Goal: Transaction & Acquisition: Purchase product/service

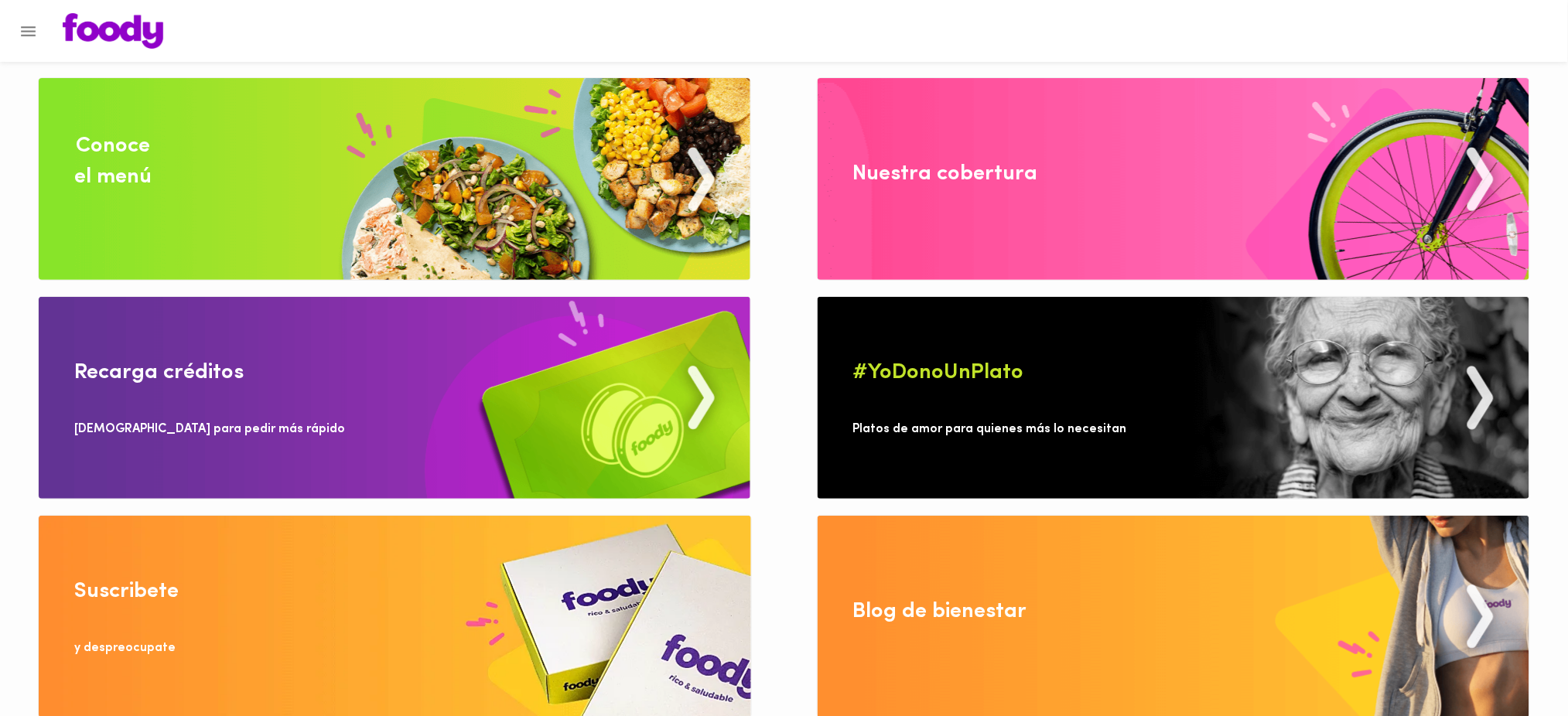
click at [456, 160] on img at bounding box center [394, 178] width 712 height 202
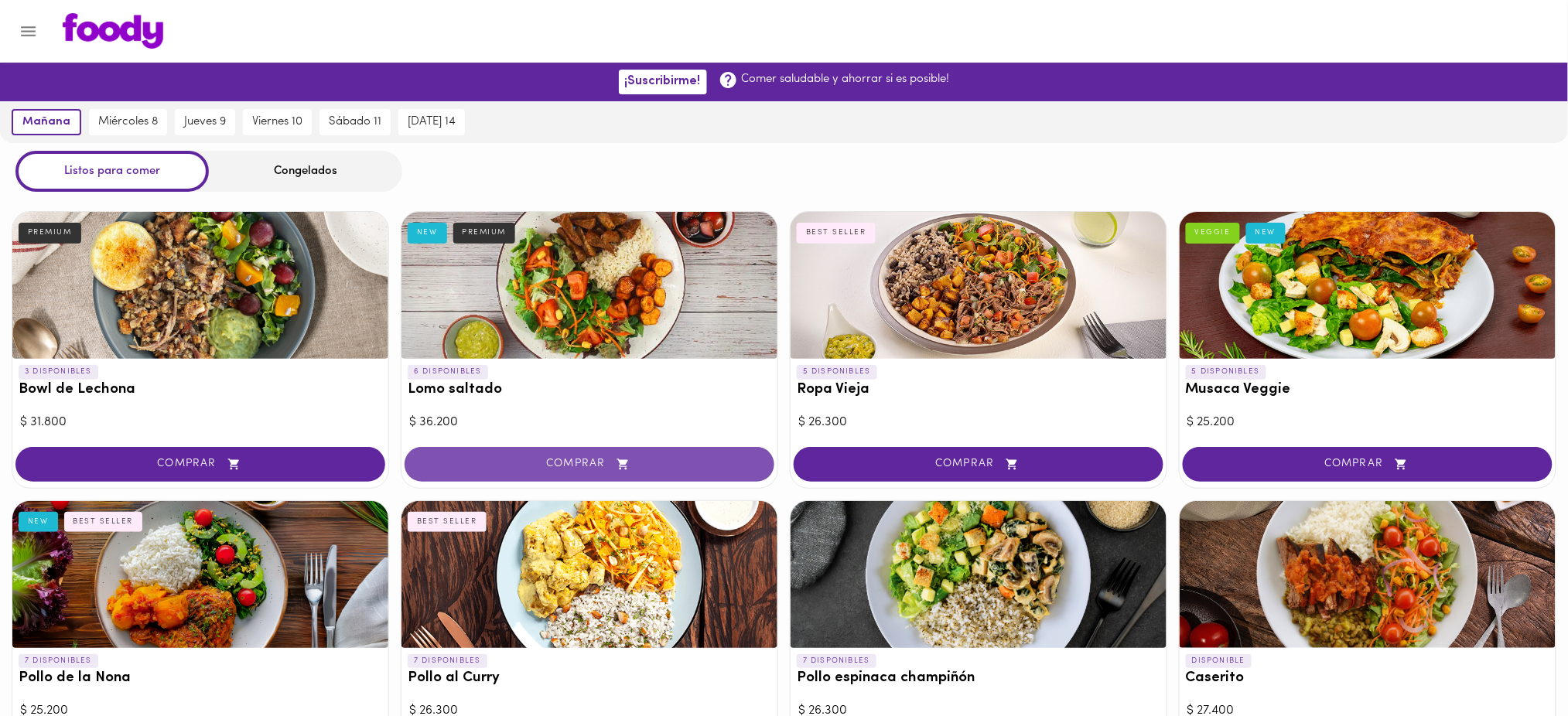
click at [626, 465] on icon "button" at bounding box center [623, 465] width 20 height 13
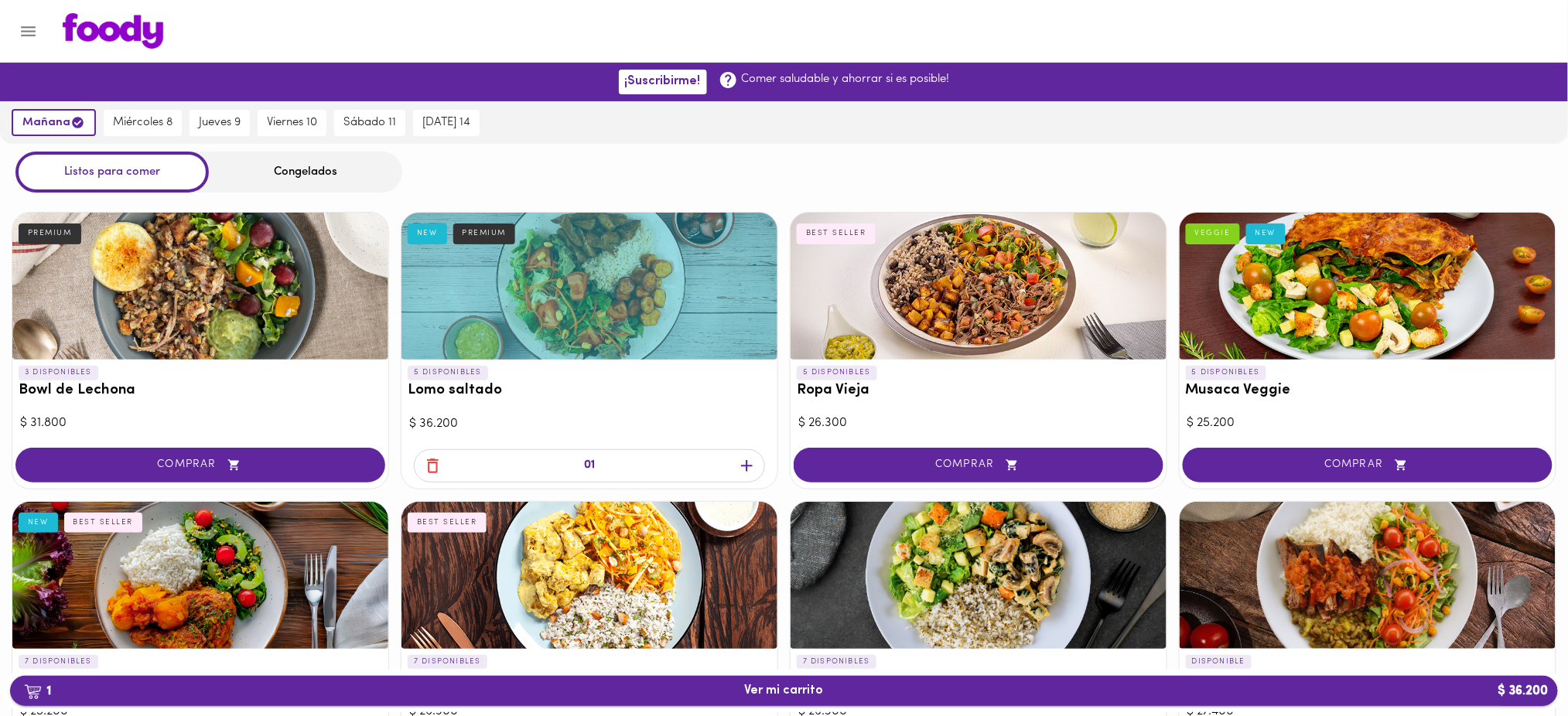
click at [684, 691] on span "1 Ver mi carrito $ 36.200" at bounding box center [784, 691] width 1523 height 15
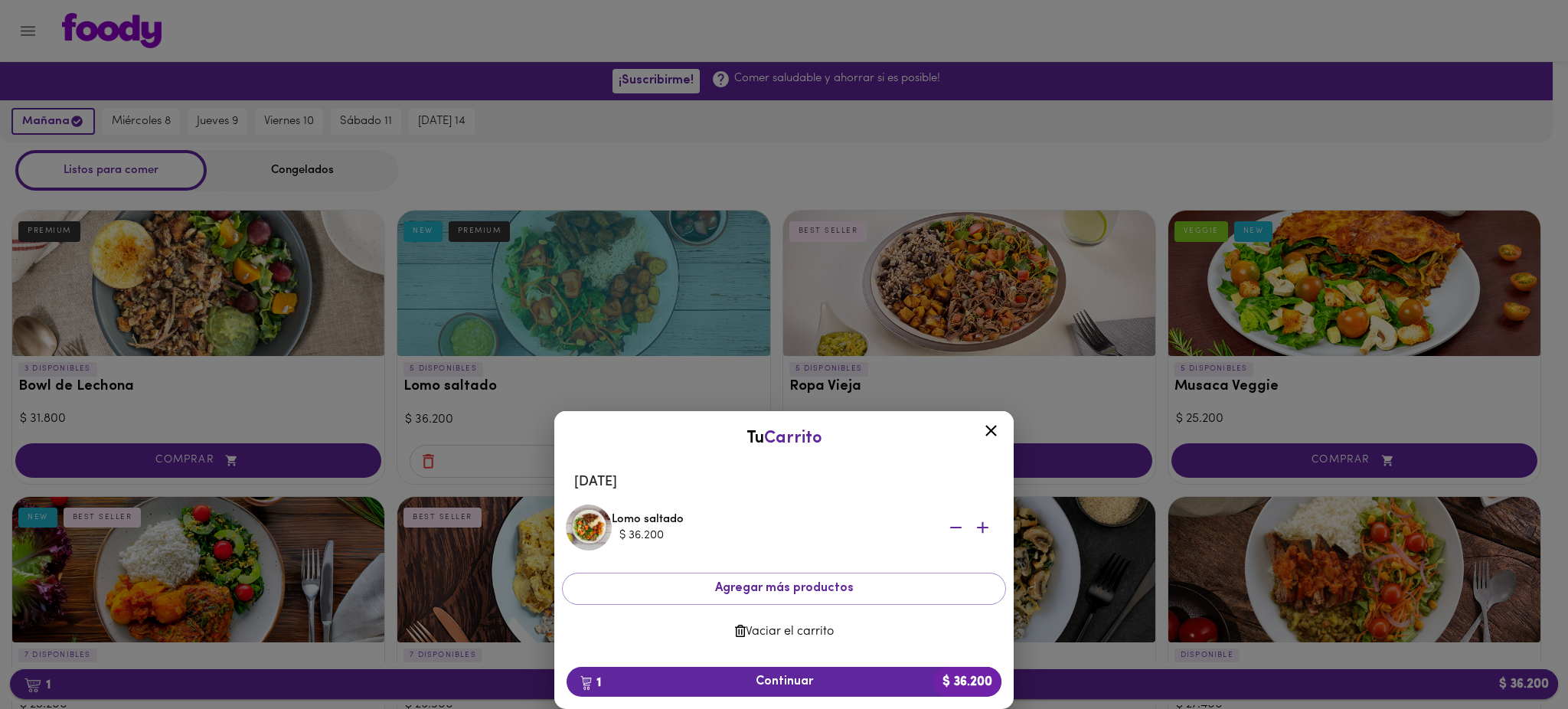
click at [678, 684] on span "1 Continuar $ 36.200" at bounding box center [784, 682] width 411 height 15
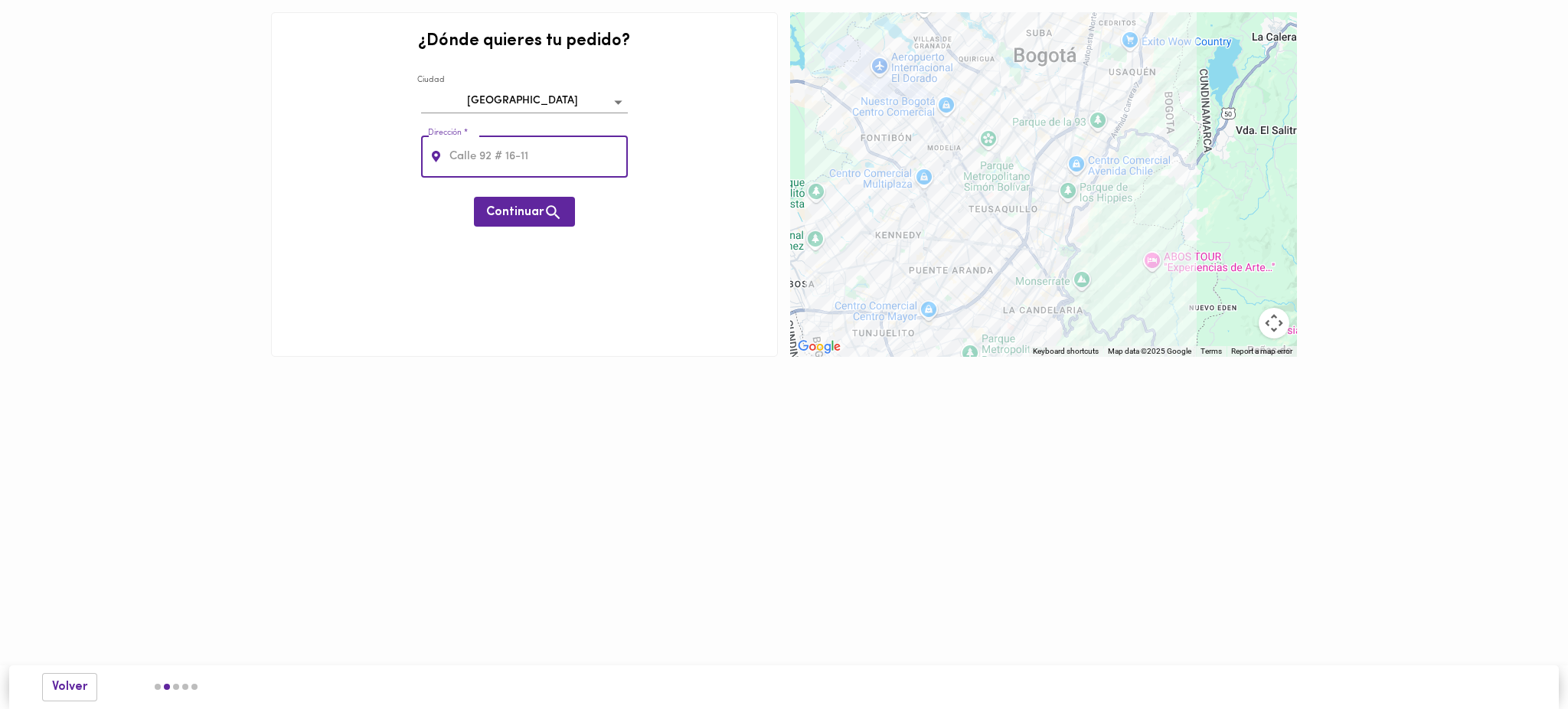
click at [476, 164] on input "text" at bounding box center [536, 156] width 181 height 42
click at [547, 158] on input "text" at bounding box center [536, 156] width 181 height 42
paste input "Calle 80#11-42"
type input "Calle 80#11-42"
click at [533, 218] on span "Continuar" at bounding box center [524, 212] width 76 height 20
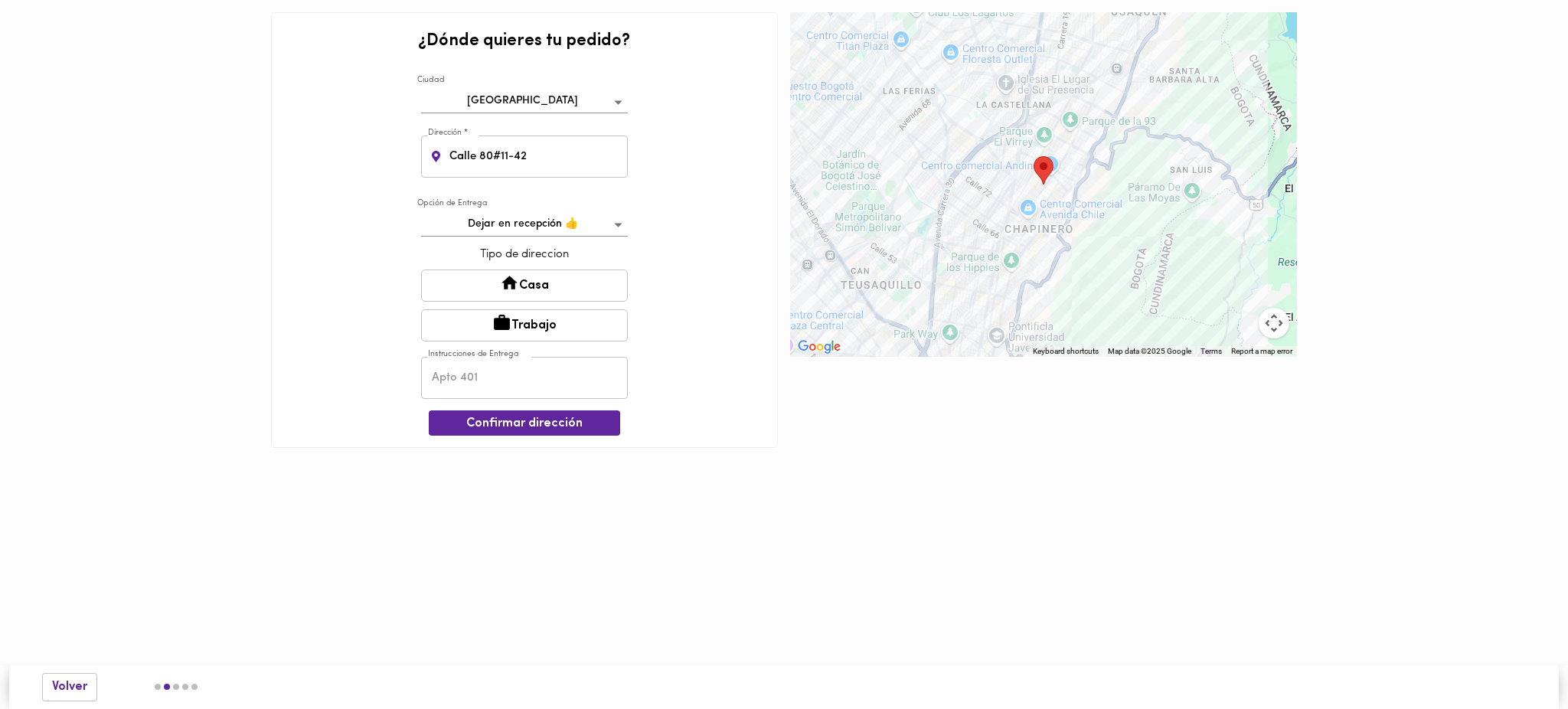
click at [541, 327] on button "Trabajo" at bounding box center [524, 325] width 206 height 33
click at [535, 378] on input "text" at bounding box center [524, 379] width 206 height 42
type input "Empresa Storicard Colombia Oficina 1001"
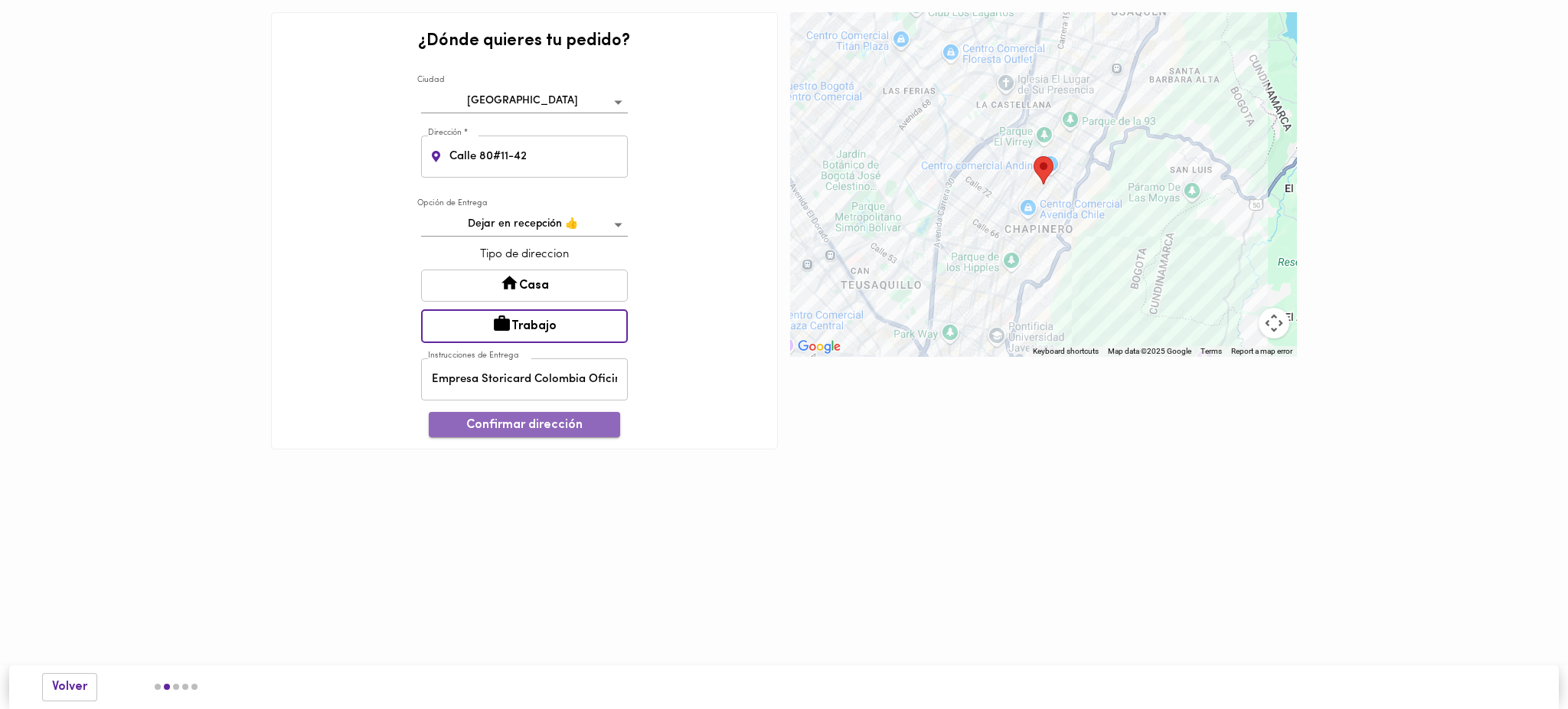
click at [502, 418] on span "Confirmar dirección" at bounding box center [525, 426] width 167 height 15
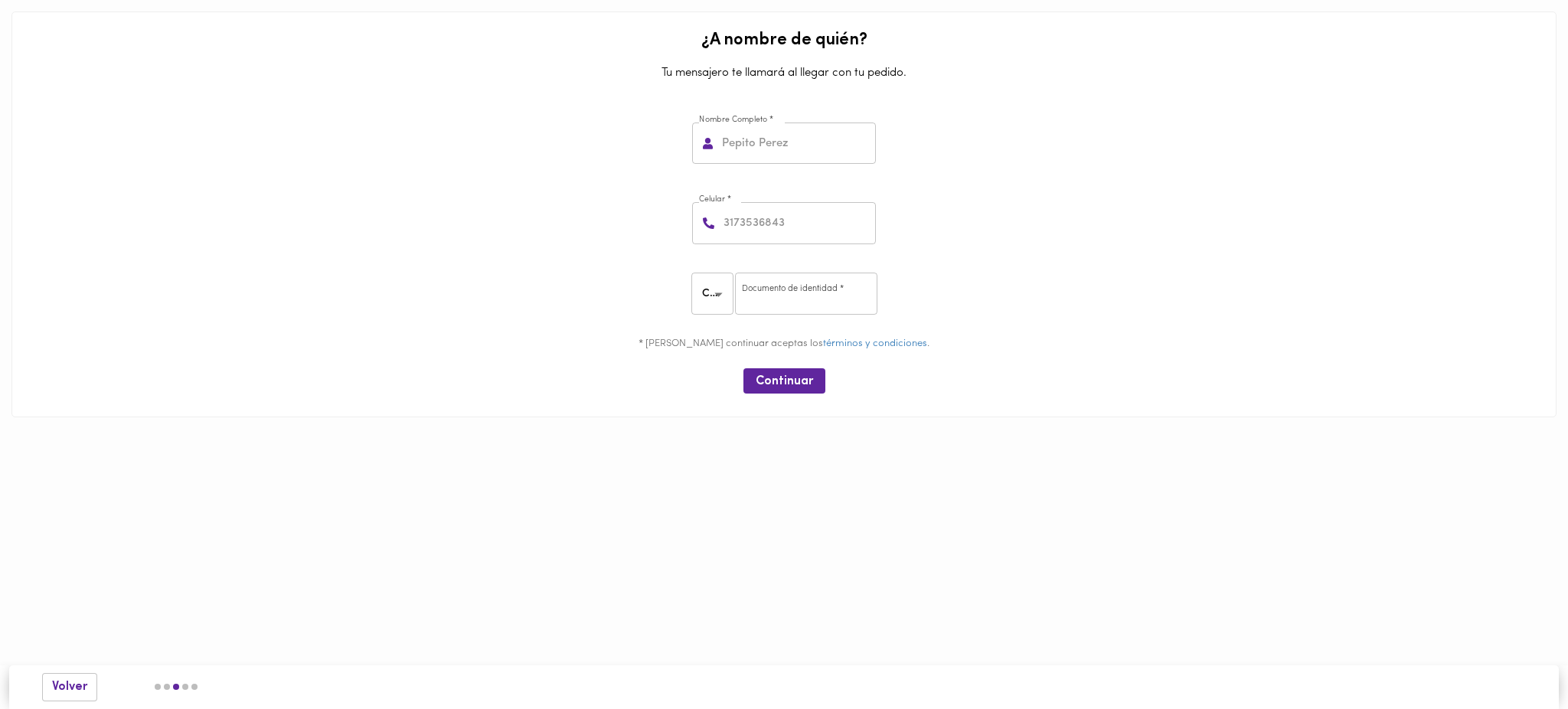
click at [789, 225] on input "number" at bounding box center [797, 222] width 155 height 42
paste input "3112778644"
type input "3112778644"
click at [783, 142] on input "text" at bounding box center [797, 143] width 157 height 42
click at [810, 137] on input "text" at bounding box center [797, 143] width 157 height 42
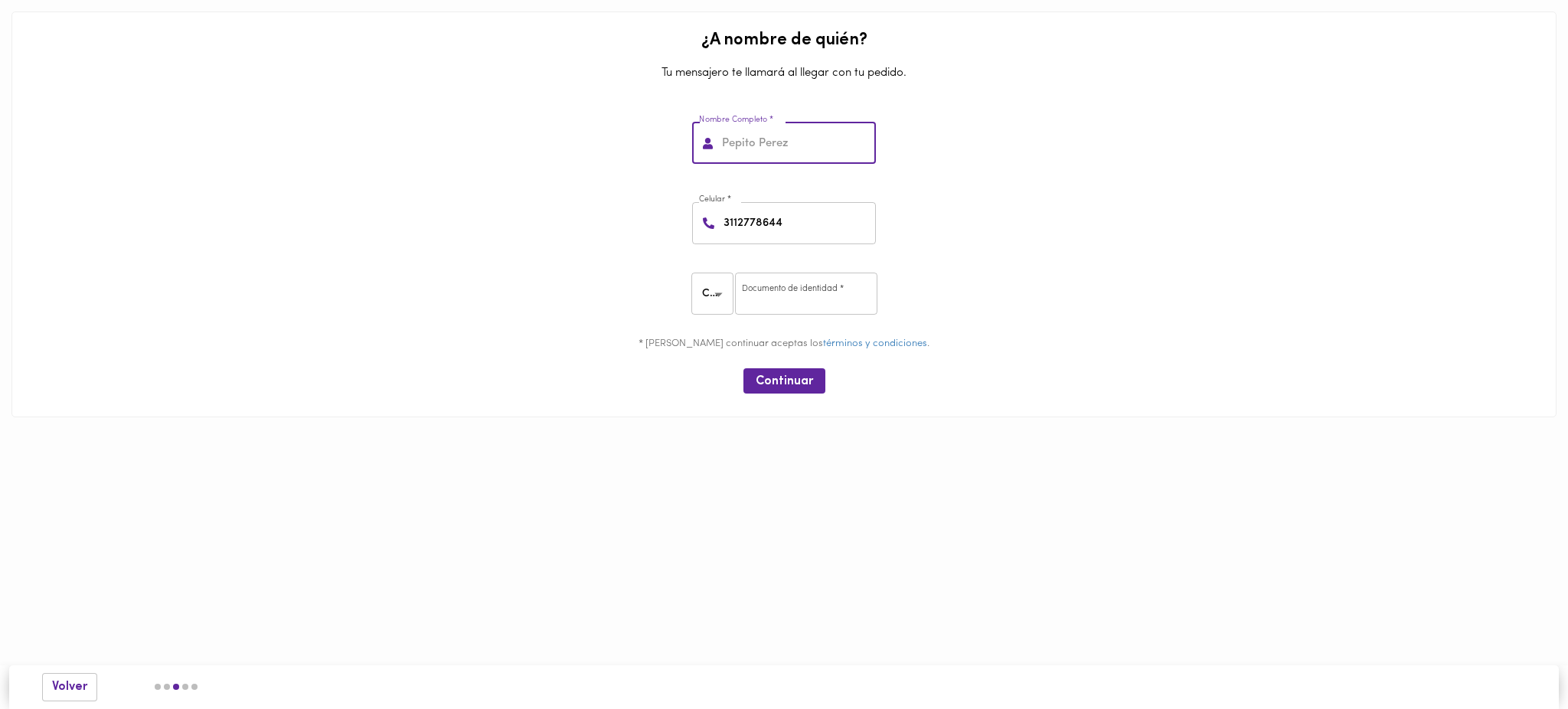
paste input "AGUILAR RINCON CRISTIAN DAVD"
drag, startPoint x: 784, startPoint y: 141, endPoint x: 936, endPoint y: 148, distance: 152.2
click at [936, 148] on div "Nombre Completo * AGUILAR RINCON CRISTIAN DAVD Nombre Completo *" at bounding box center [784, 140] width 1533 height 81
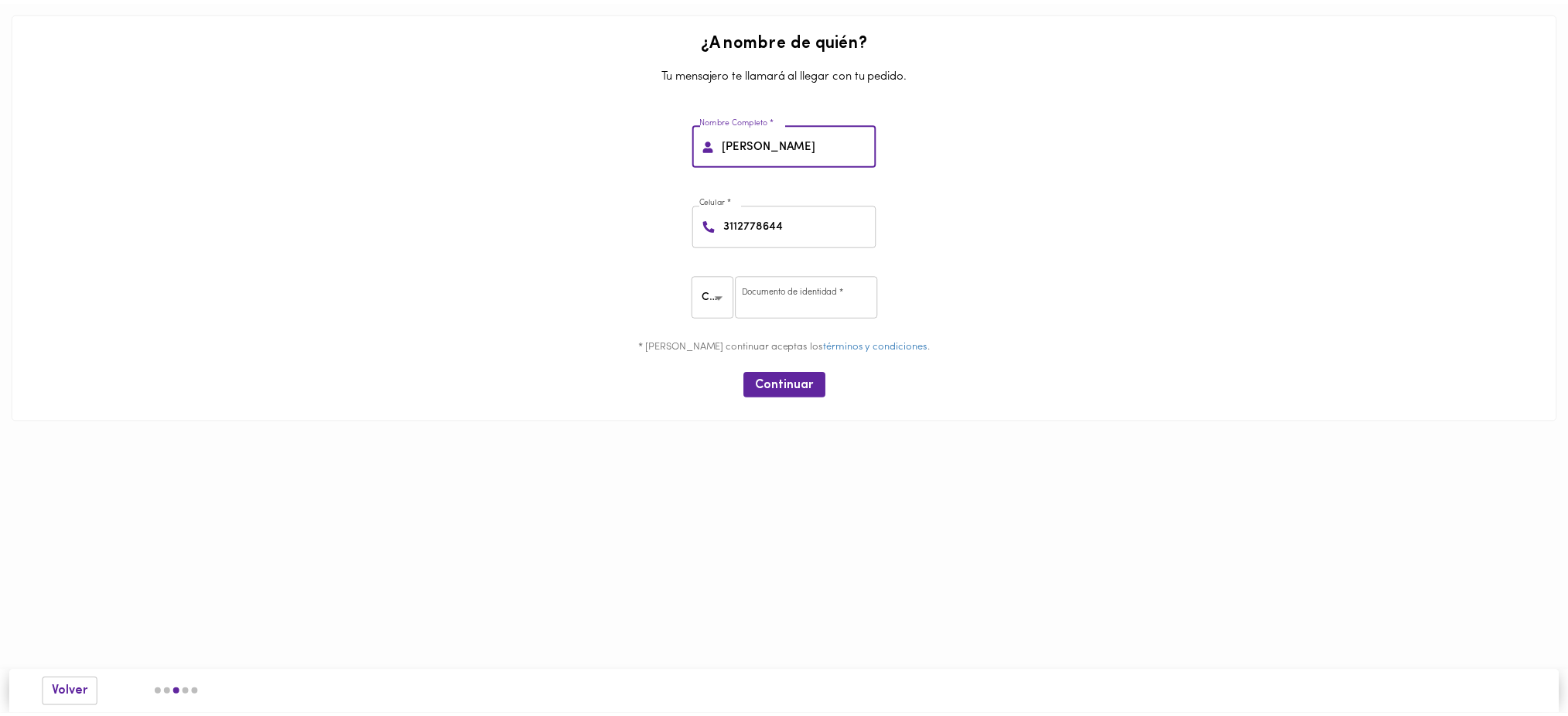
scroll to position [0, 0]
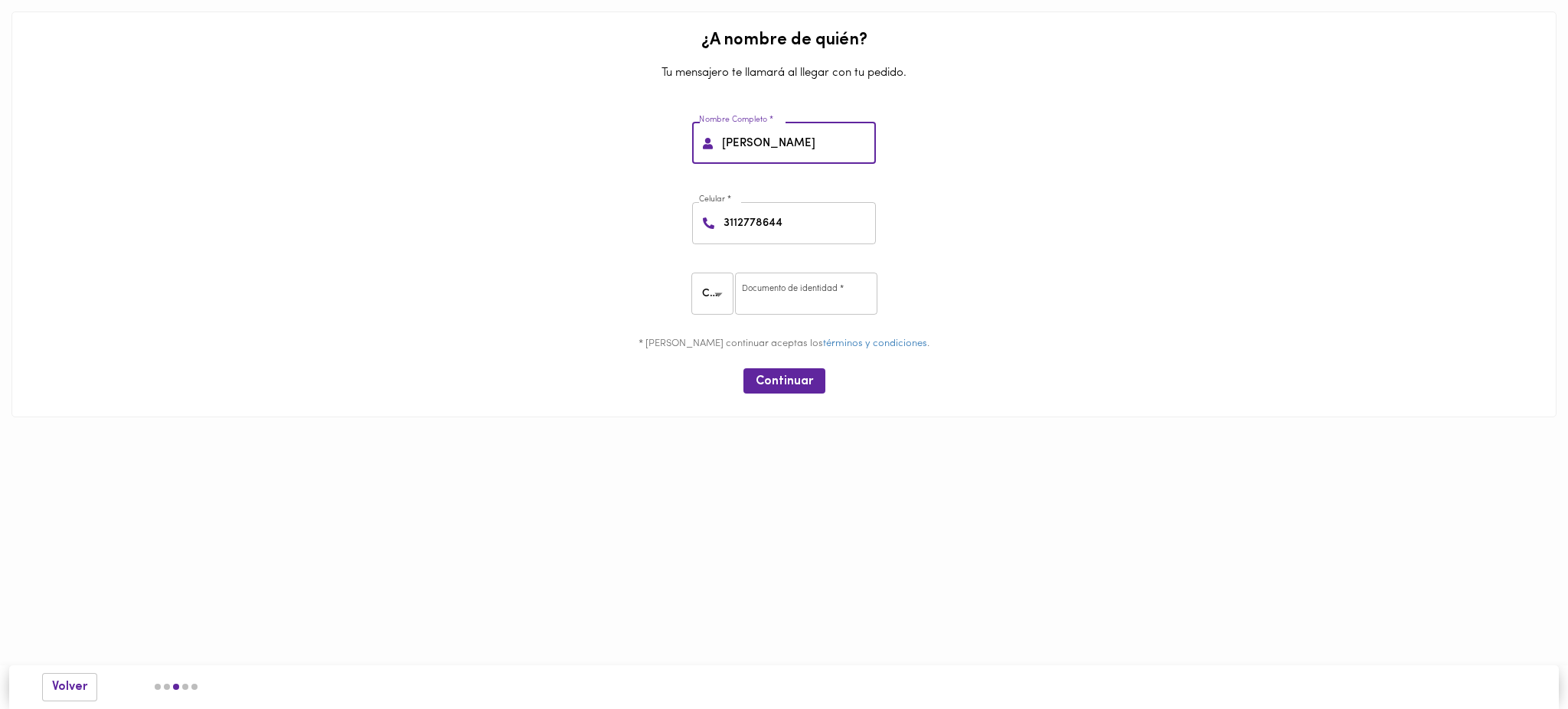
paste input "CRISTIAN DAVD"
type input "CRISTIAN DAVD AGUILAR RINCON"
click at [778, 295] on input "number" at bounding box center [806, 293] width 142 height 42
click at [794, 295] on input "number" at bounding box center [806, 293] width 142 height 42
paste input "1014285874"
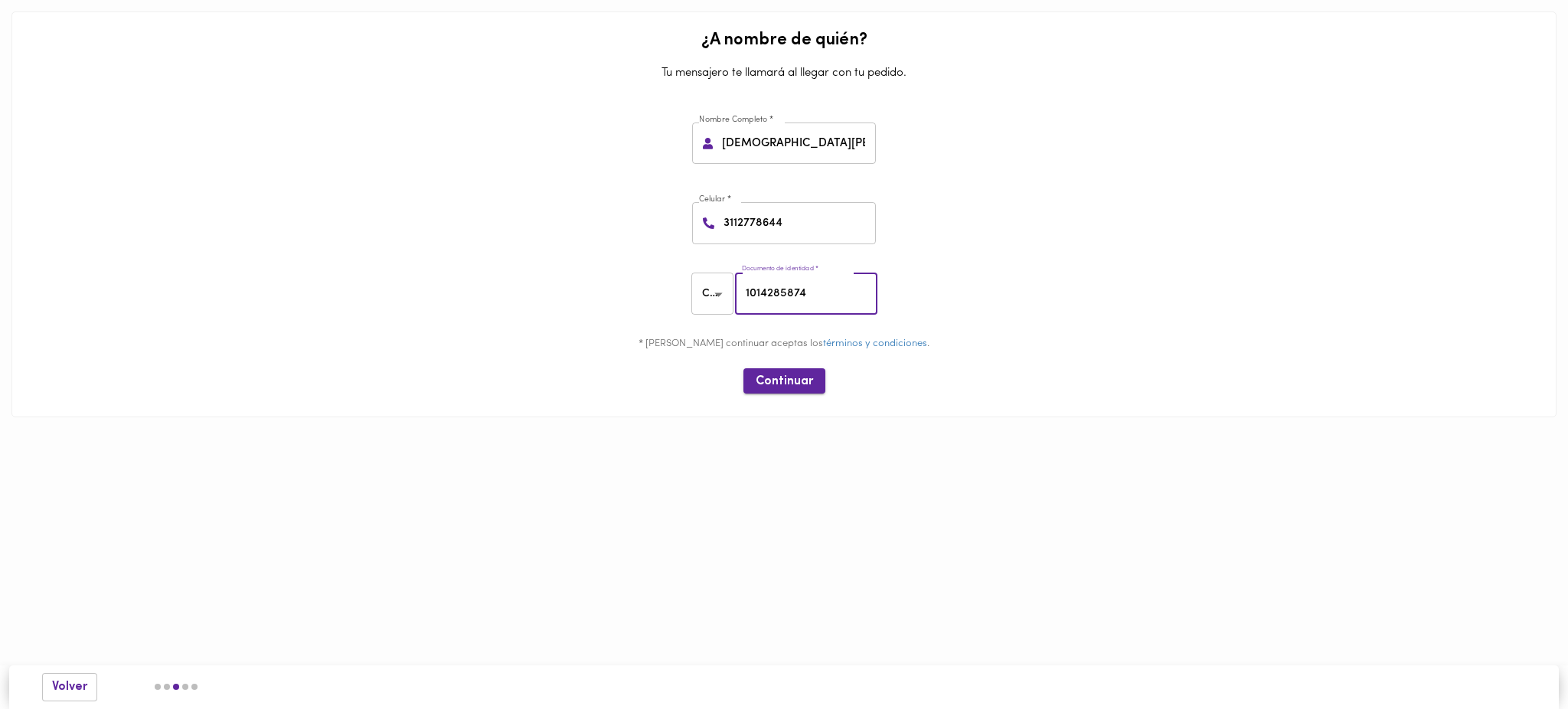
type input "1014285874"
click at [792, 384] on span "Continuar" at bounding box center [784, 382] width 58 height 15
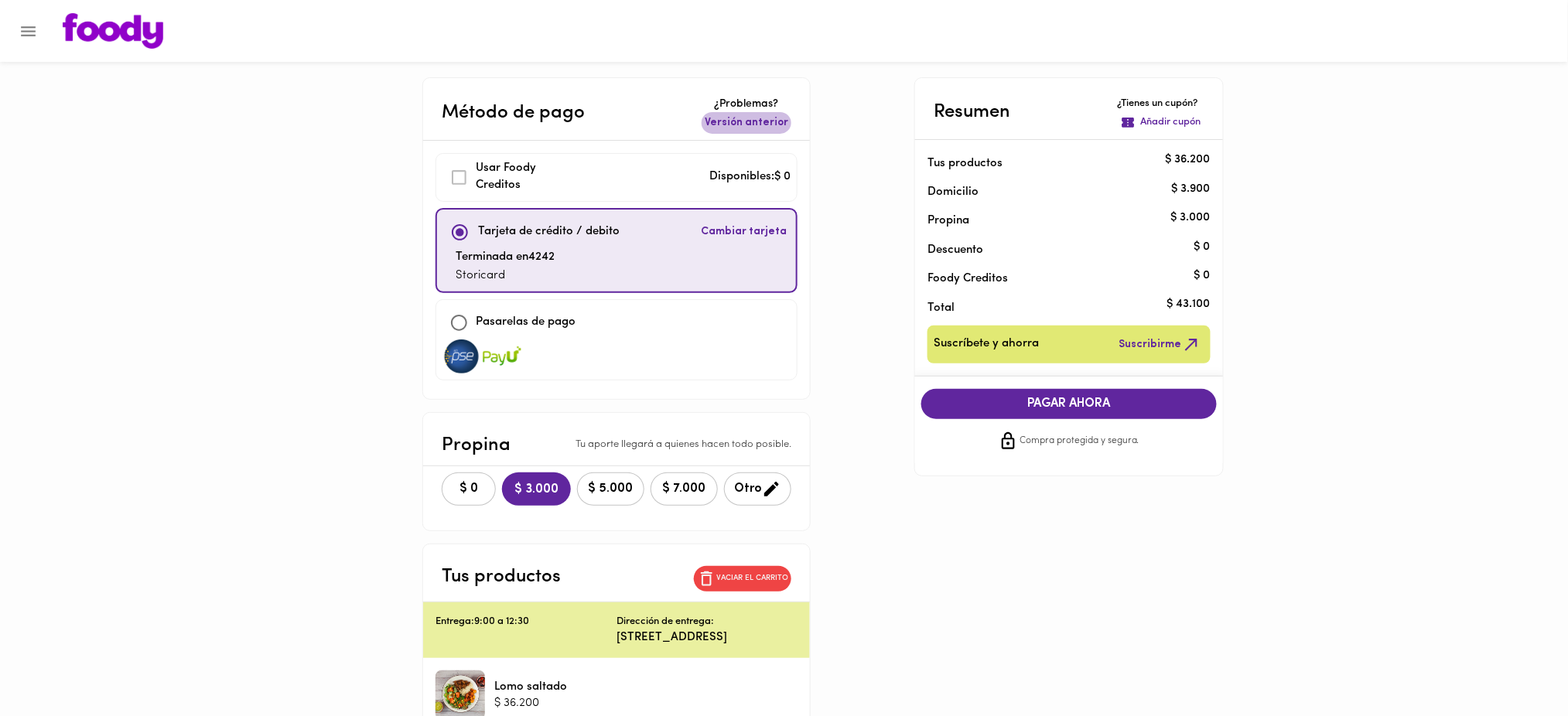
click at [771, 122] on span "Versión anterior" at bounding box center [746, 123] width 84 height 15
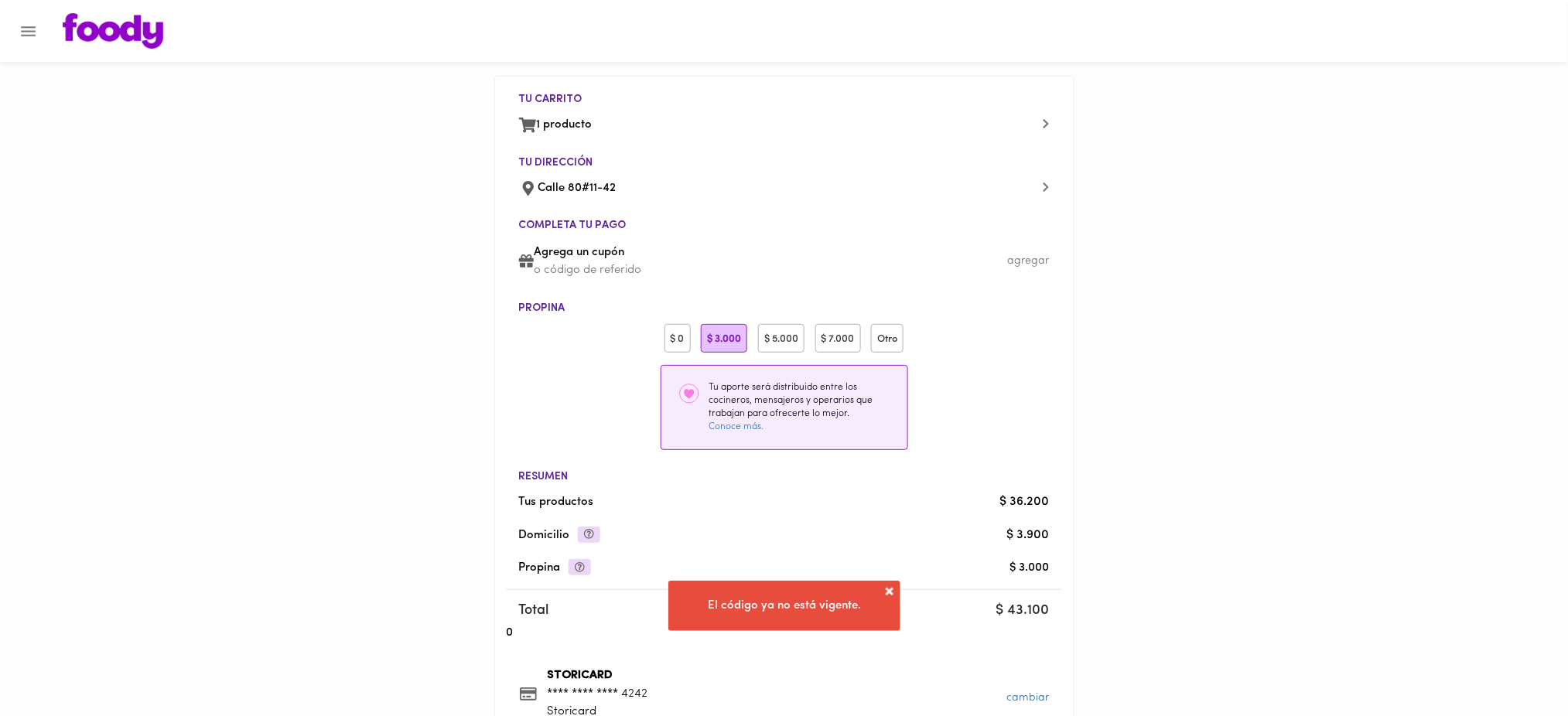
click at [679, 328] on div "$ 0" at bounding box center [678, 338] width 26 height 28
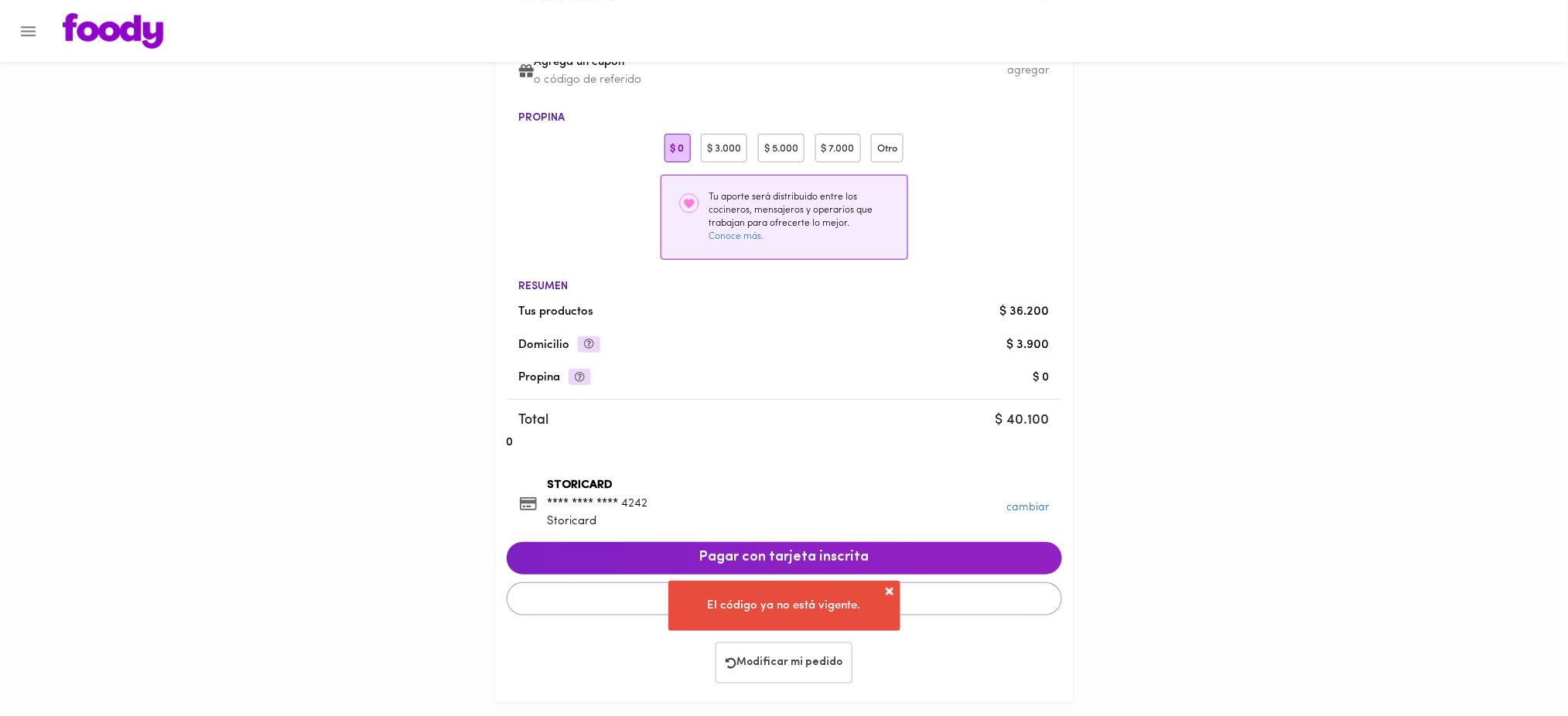
scroll to position [201, 0]
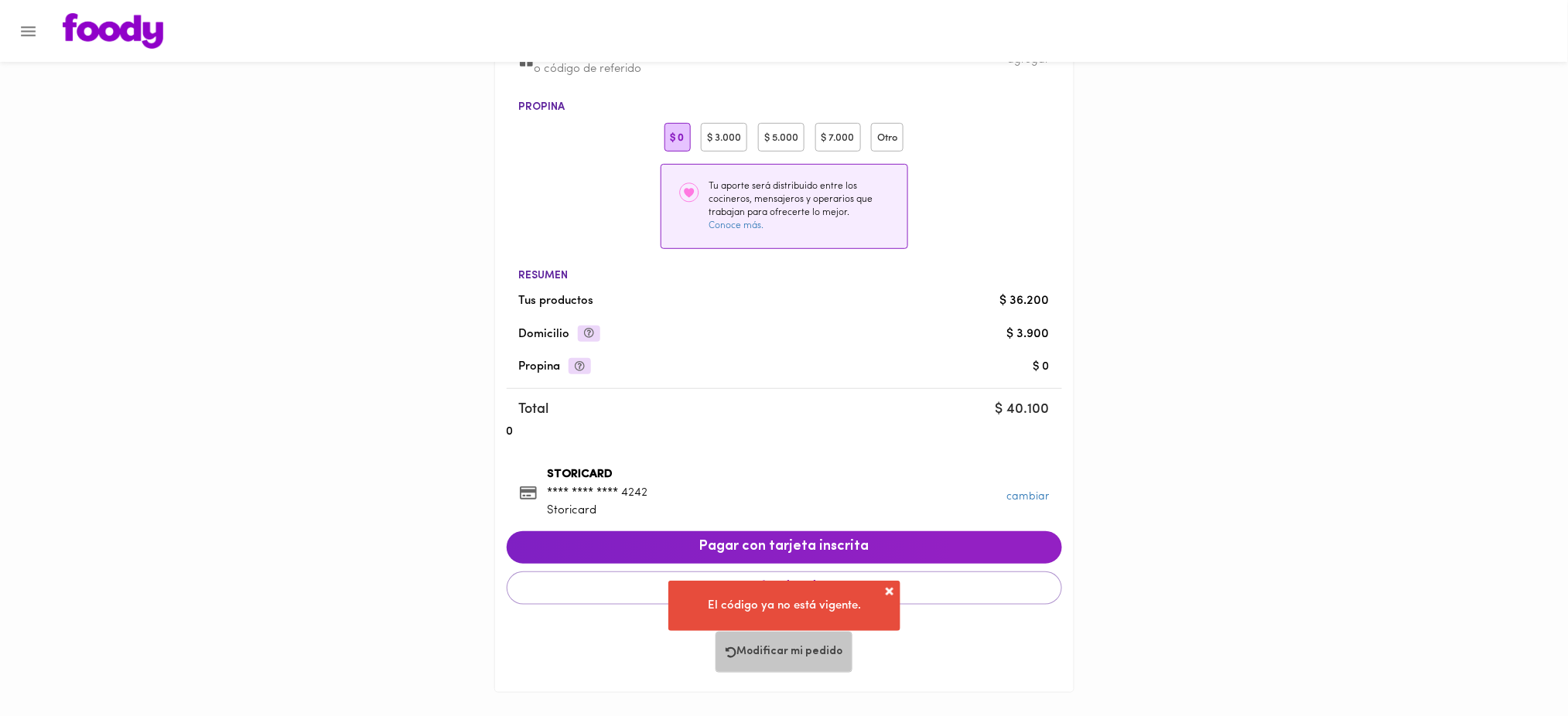
click at [775, 641] on button "Modificar mi pedido" at bounding box center [784, 652] width 137 height 41
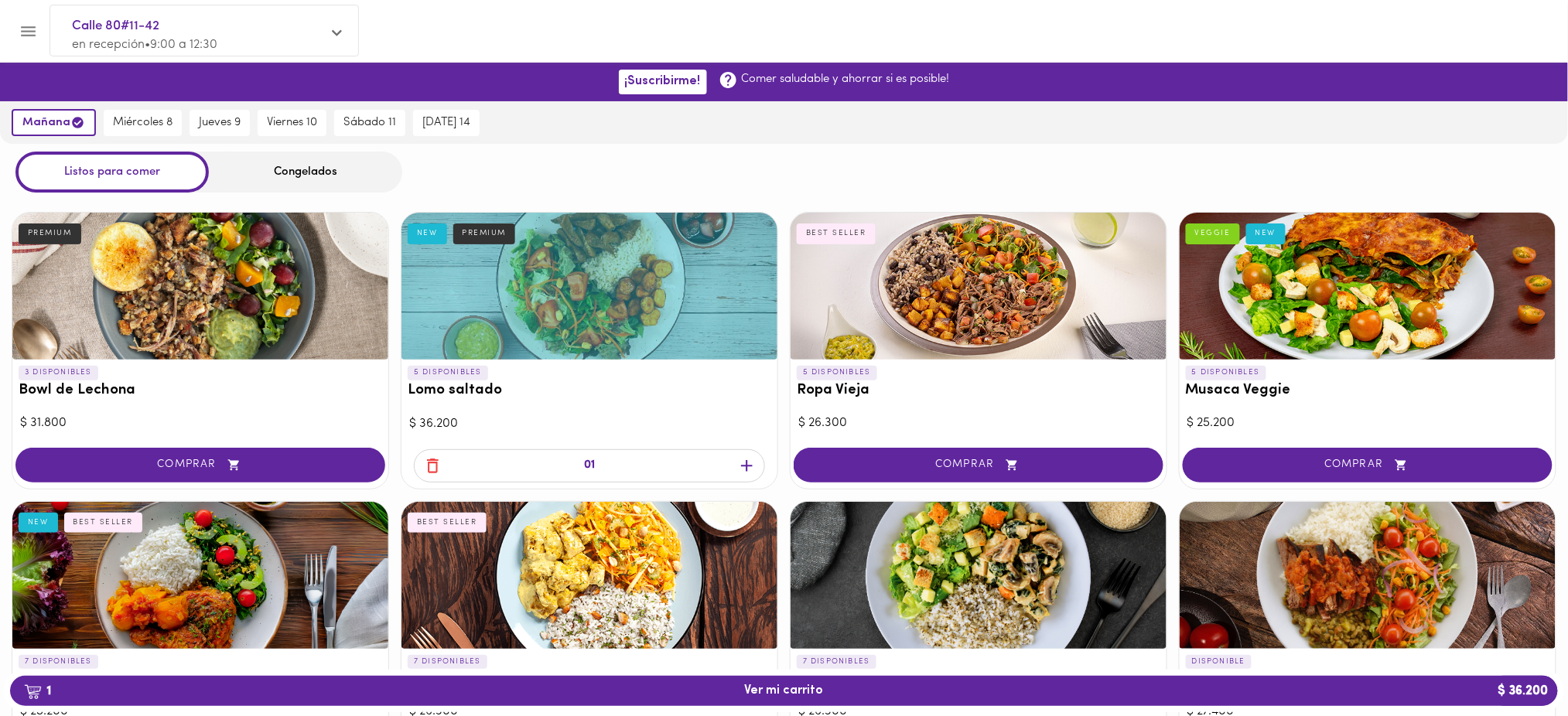
click at [435, 459] on icon "button" at bounding box center [433, 465] width 20 height 20
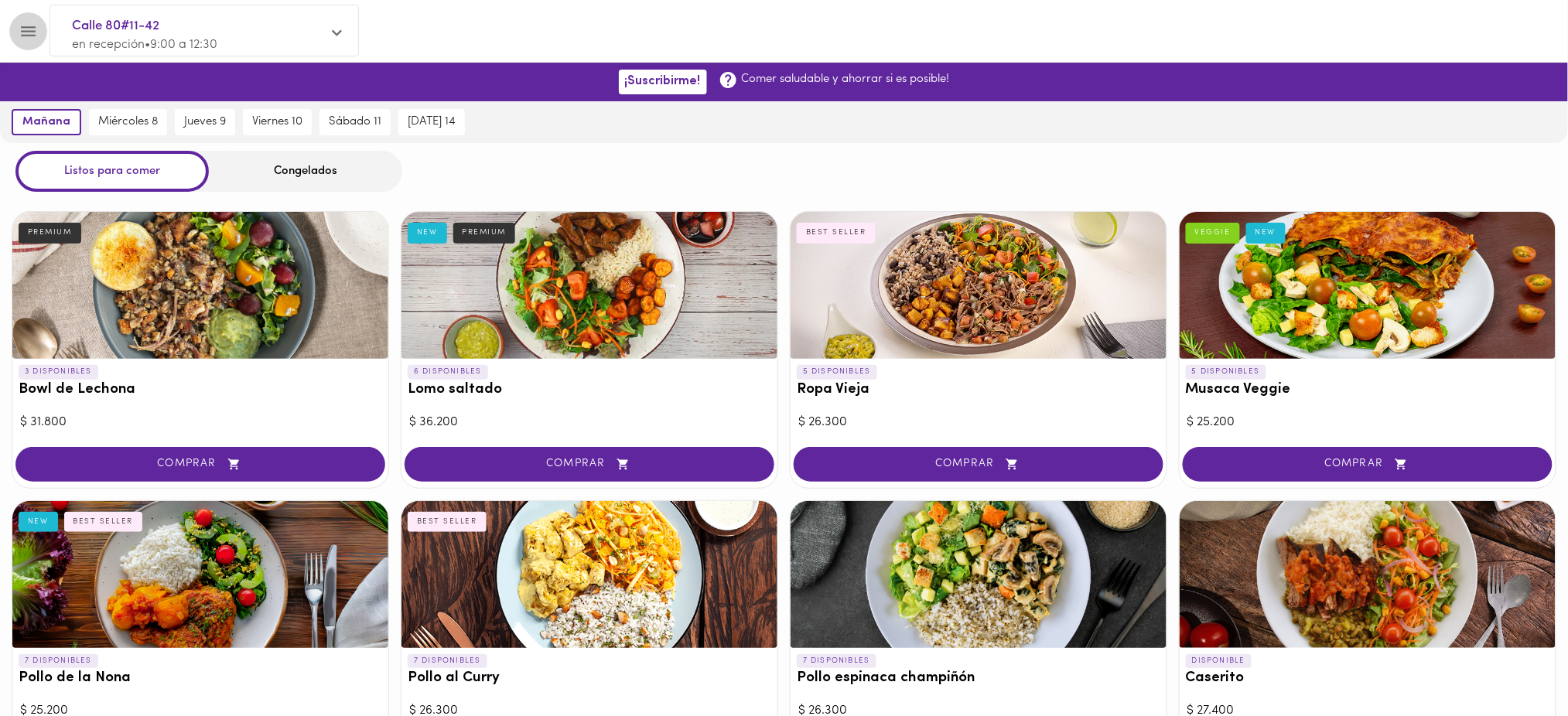
click at [19, 28] on icon "Menu" at bounding box center [28, 31] width 20 height 20
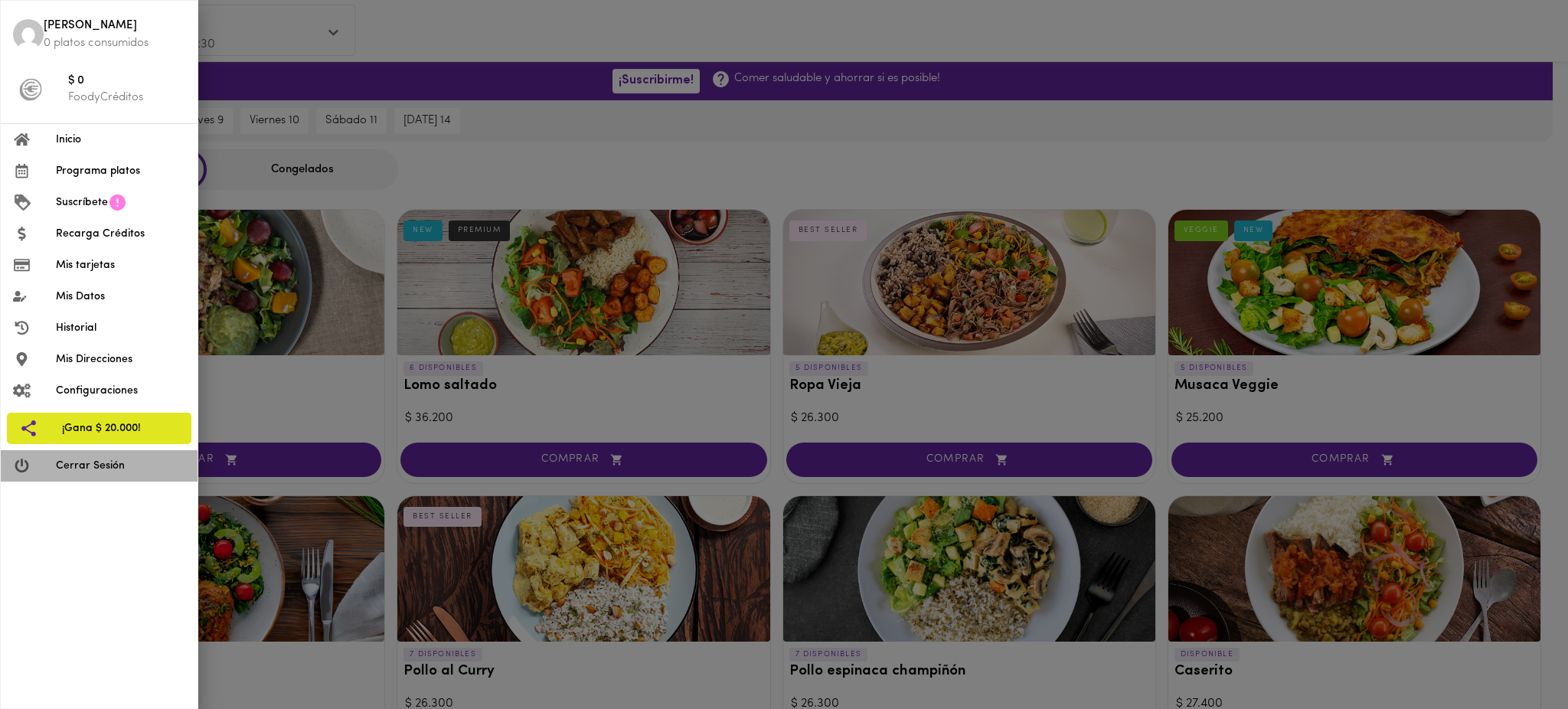
click at [118, 474] on li "Cerrar Sesión" at bounding box center [99, 466] width 197 height 32
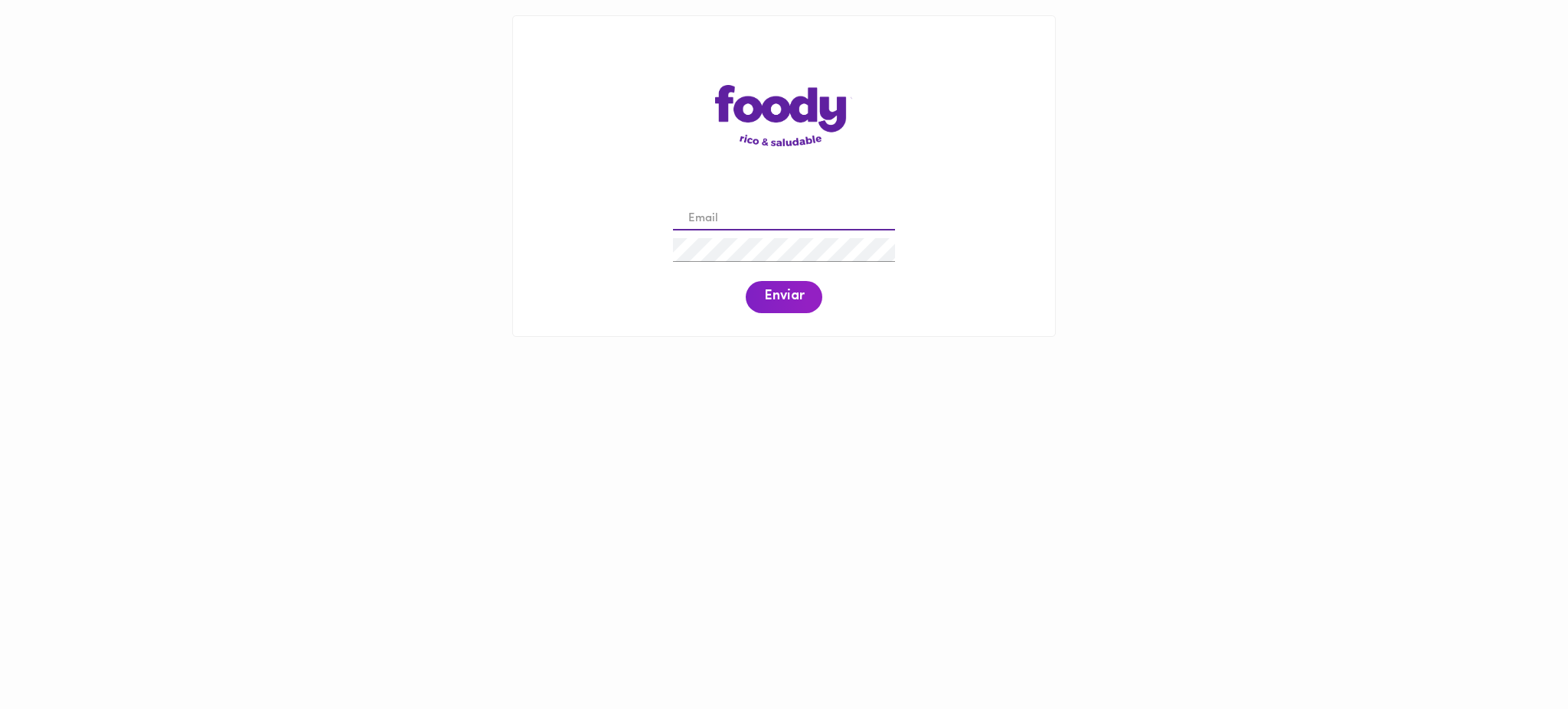
click at [748, 220] on input "email" at bounding box center [784, 219] width 222 height 24
drag, startPoint x: 867, startPoint y: 219, endPoint x: 662, endPoint y: 216, distance: 205.0
click at [662, 216] on div "[EMAIL_ADDRESS][DOMAIN_NAME] Enviar" at bounding box center [784, 258] width 511 height 117
paste input "3118099052"
drag, startPoint x: 763, startPoint y: 215, endPoint x: 459, endPoint y: 232, distance: 304.5
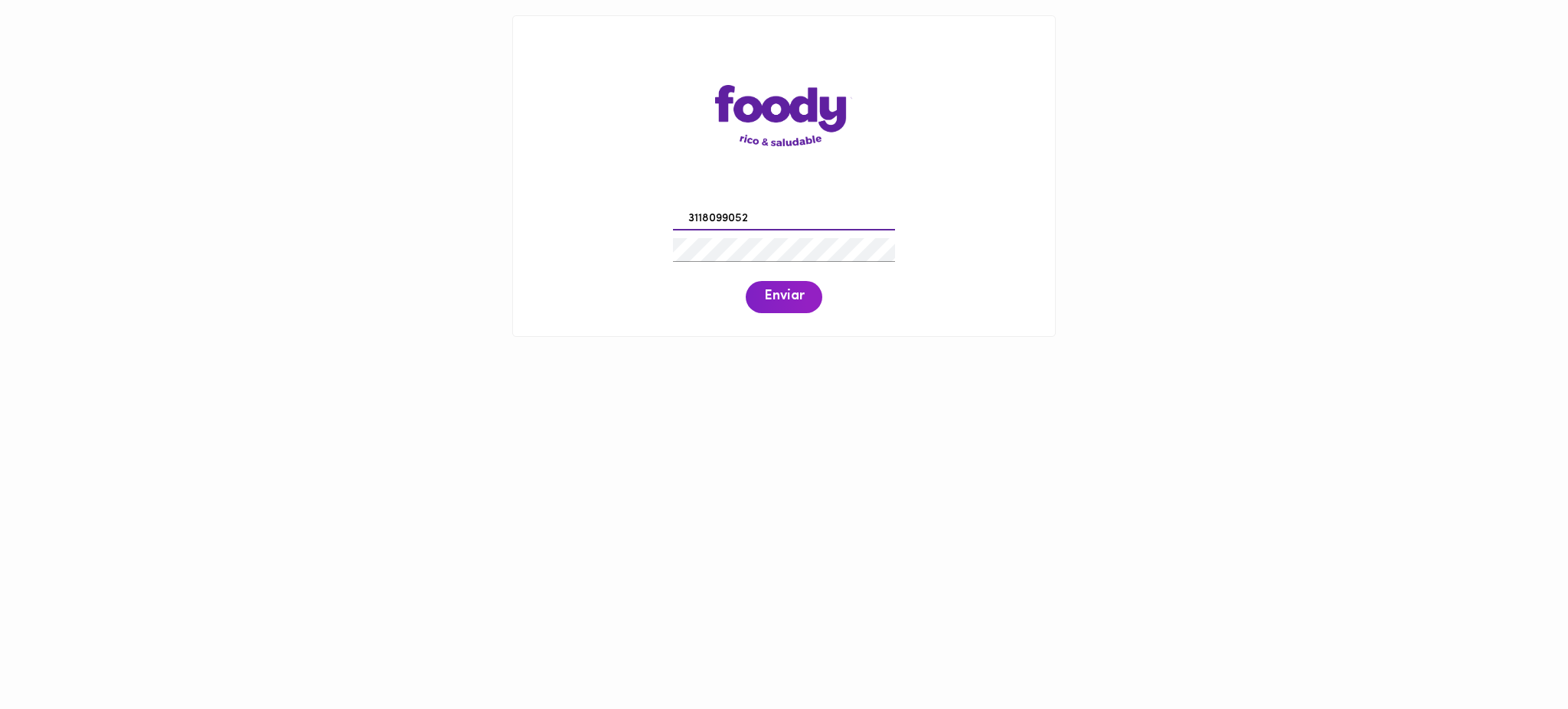
click at [459, 232] on main "3118099052 Enviar" at bounding box center [784, 176] width 1568 height 352
paste input "[EMAIL_ADDRESS][DOMAIN_NAME]"
type input "[EMAIL_ADDRESS][DOMAIN_NAME]"
click at [789, 300] on span "Enviar" at bounding box center [784, 297] width 40 height 17
